Goal: Register for event/course

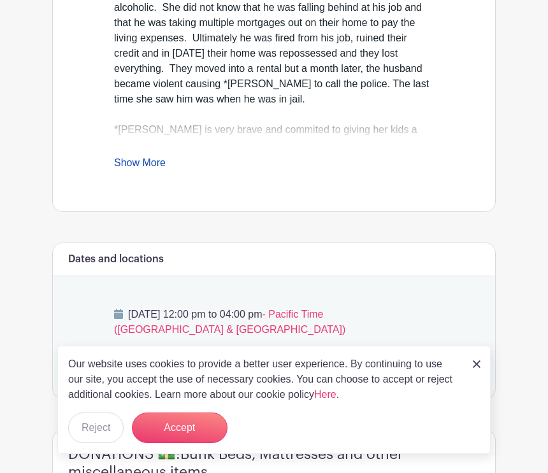
scroll to position [471, 0]
click at [475, 368] on img at bounding box center [477, 365] width 8 height 8
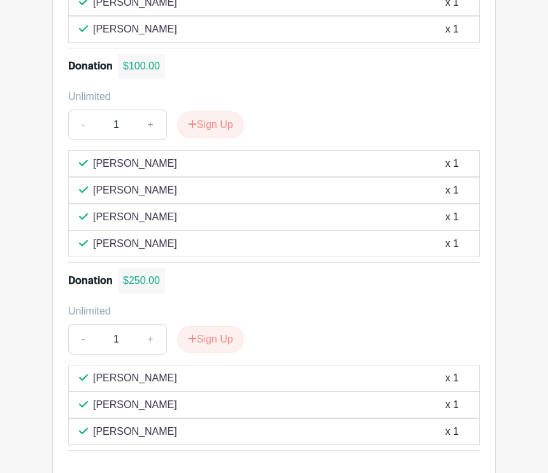
scroll to position [1082, 0]
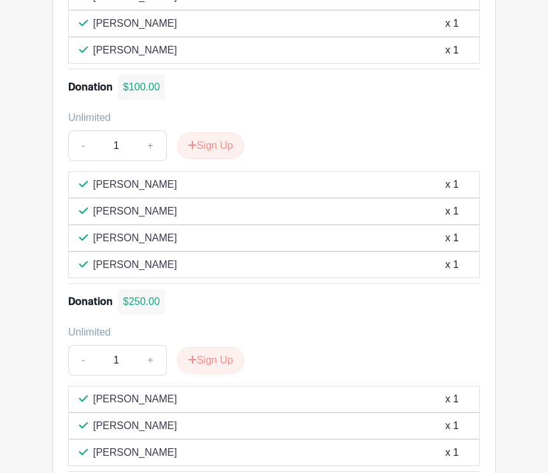
click at [405, 395] on div "[PERSON_NAME] x 1" at bounding box center [274, 399] width 390 height 15
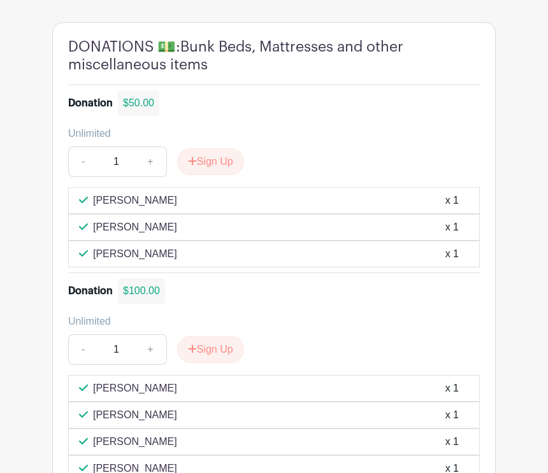
scroll to position [878, 0]
click at [206, 167] on button "Sign Up" at bounding box center [210, 162] width 67 height 27
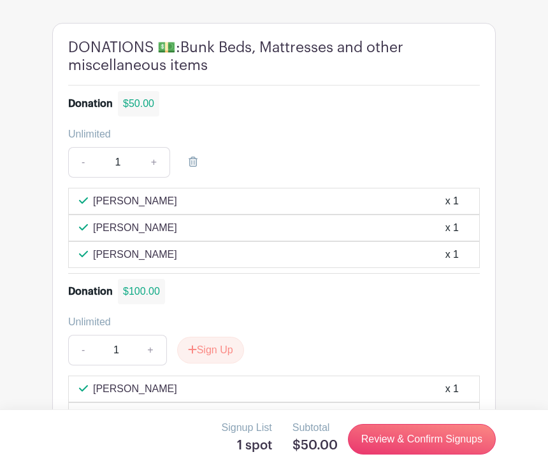
click at [404, 455] on link "Review & Confirm Signups" at bounding box center [422, 439] width 148 height 31
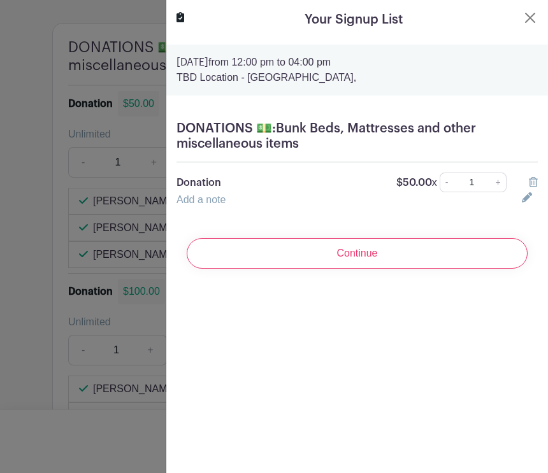
click at [383, 266] on input "Continue" at bounding box center [357, 253] width 341 height 31
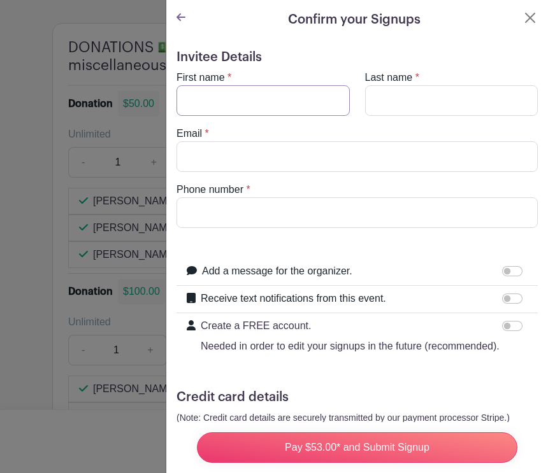
click at [264, 106] on input "First name" at bounding box center [262, 100] width 173 height 31
type input "St"
type input "[PERSON_NAME]"
click at [430, 106] on input "Last name" at bounding box center [451, 100] width 173 height 31
type input "[PERSON_NAME]"
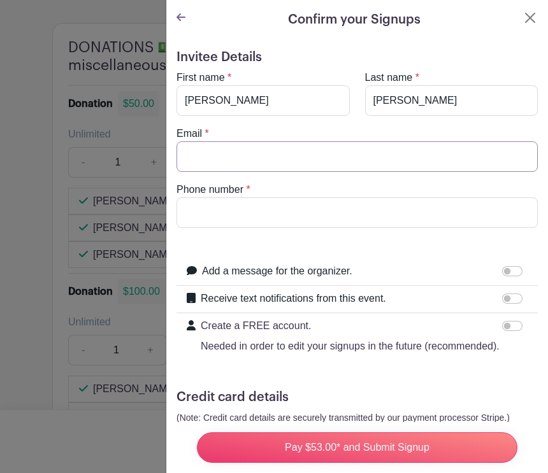
click at [240, 150] on input "Email" at bounding box center [356, 156] width 361 height 31
type input "[PERSON_NAME][EMAIL_ADDRESS][PERSON_NAME][DOMAIN_NAME]"
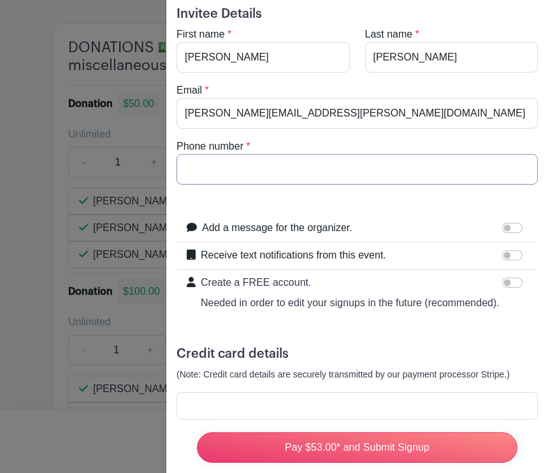
scroll to position [49, 0]
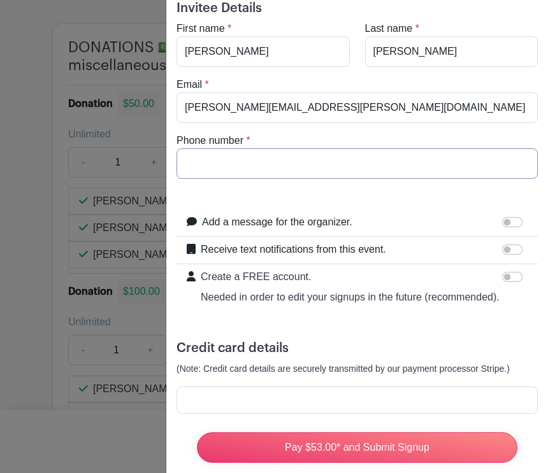
type input "9175761403"
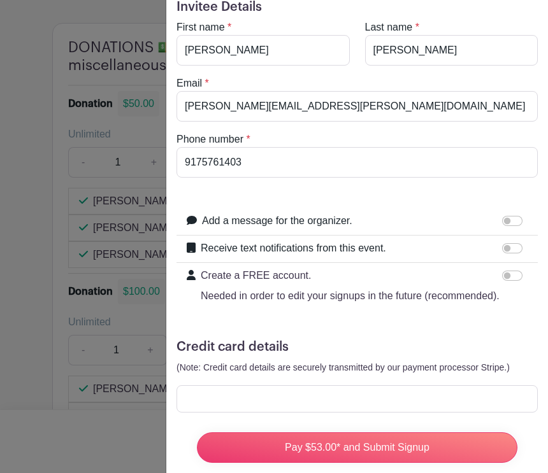
scroll to position [898, 0]
